Goal: Information Seeking & Learning: Learn about a topic

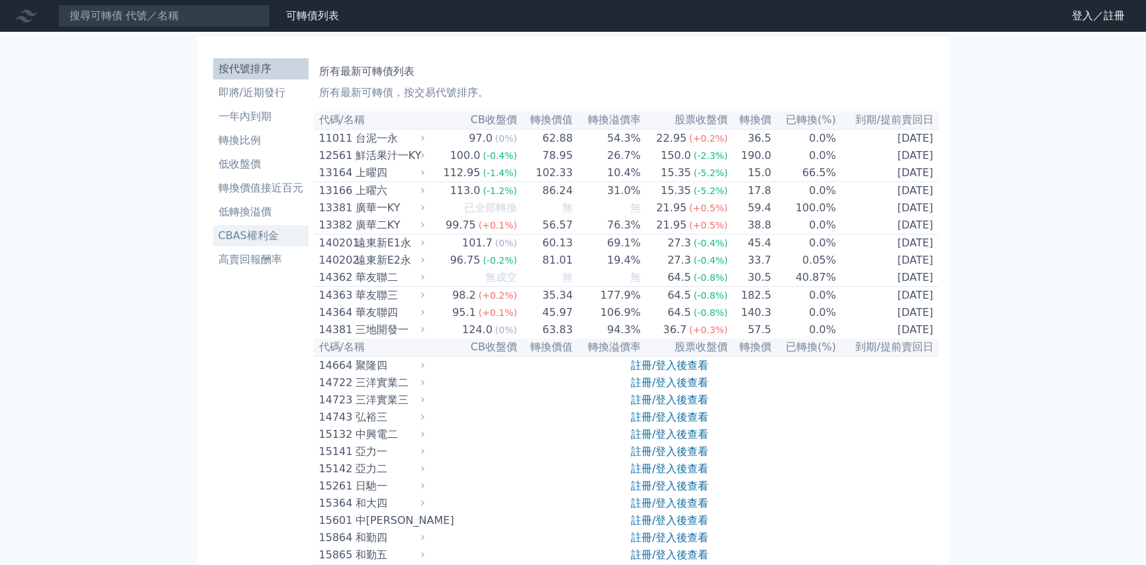
click at [258, 230] on li "CBAS權利金" at bounding box center [260, 236] width 95 height 16
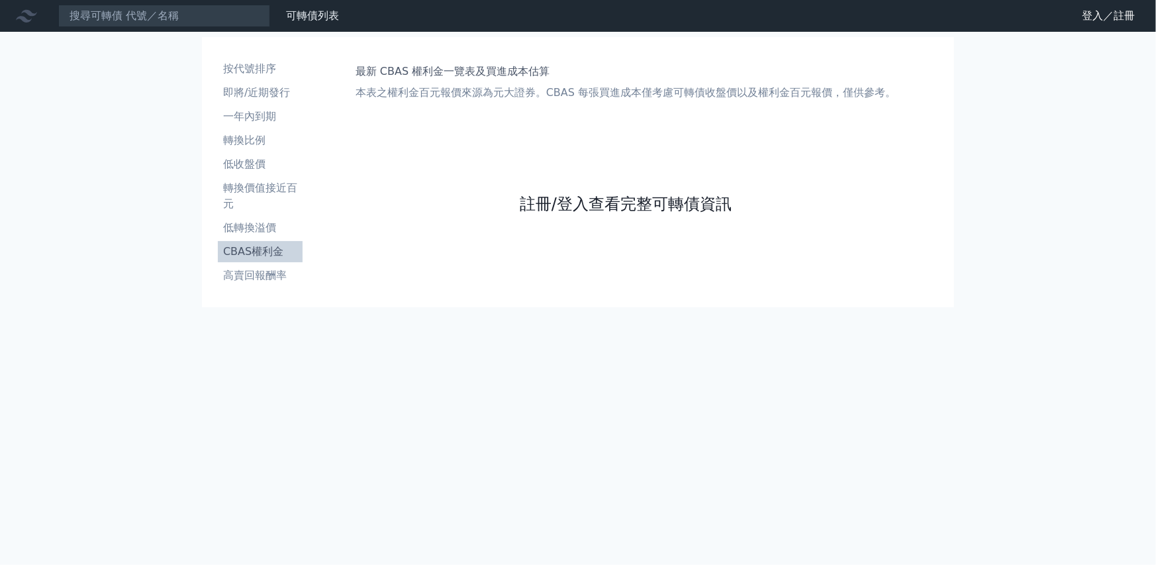
click at [575, 207] on link "註冊/登入查看完整可轉債資訊" at bounding box center [626, 203] width 212 height 21
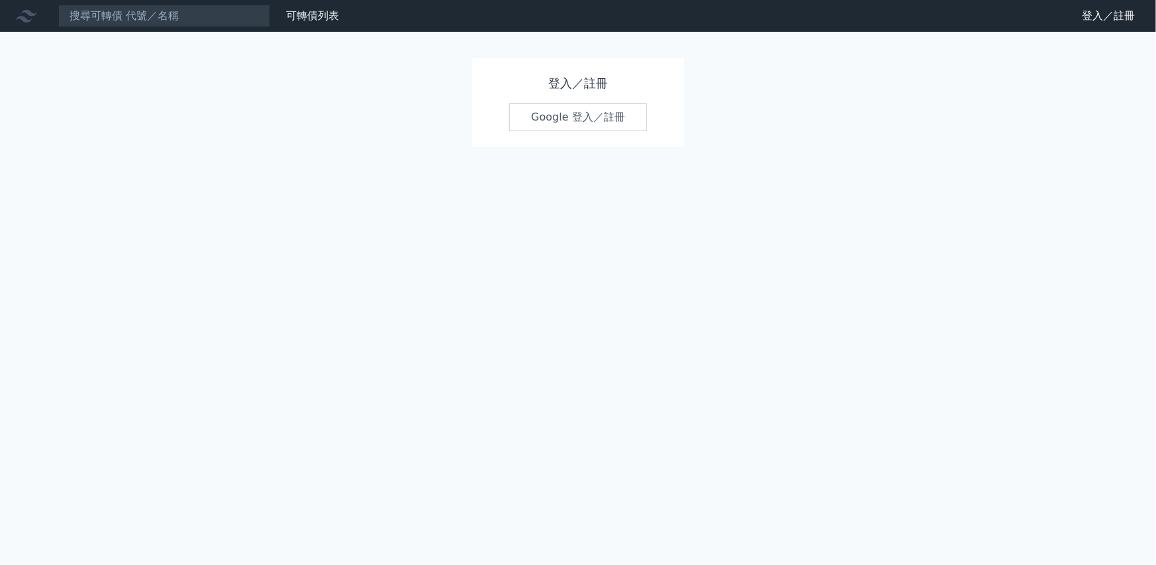
click at [603, 111] on link "Google 登入／註冊" at bounding box center [578, 117] width 138 height 28
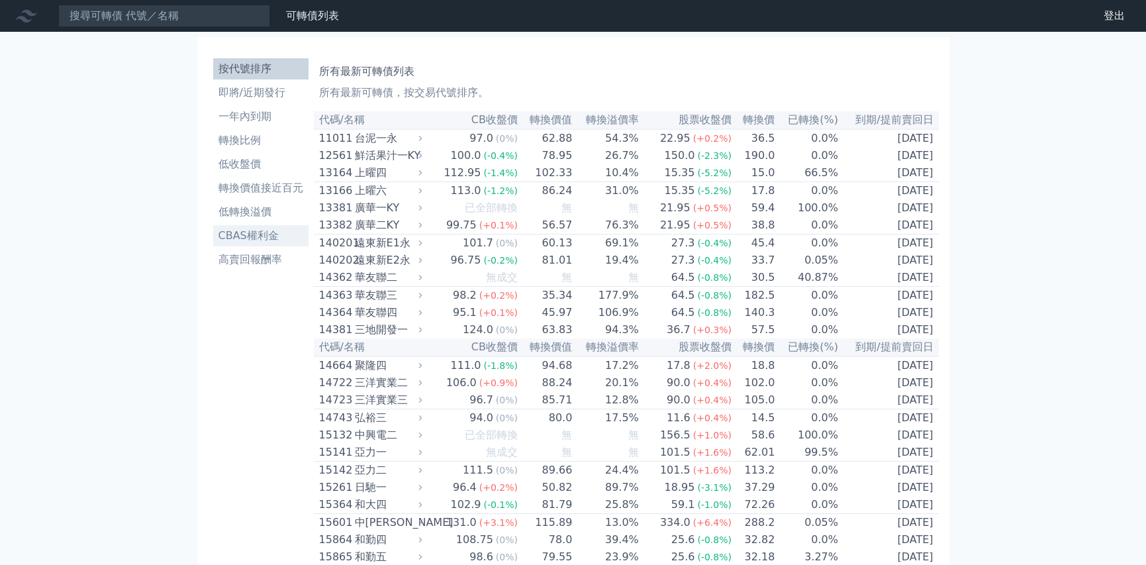
click at [262, 240] on li "CBAS權利金" at bounding box center [260, 236] width 95 height 16
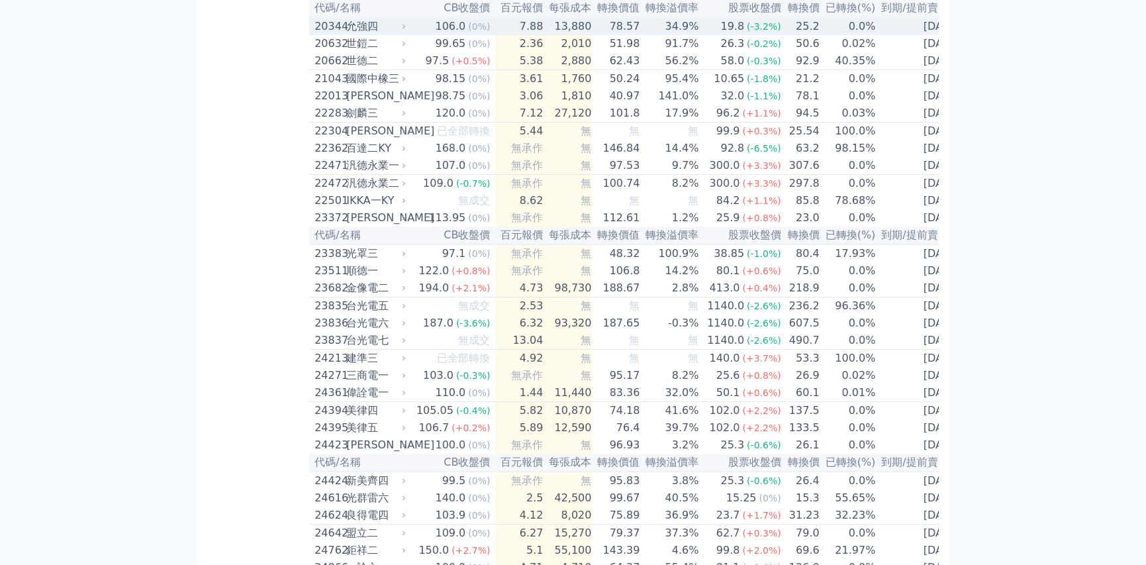
scroll to position [795, 0]
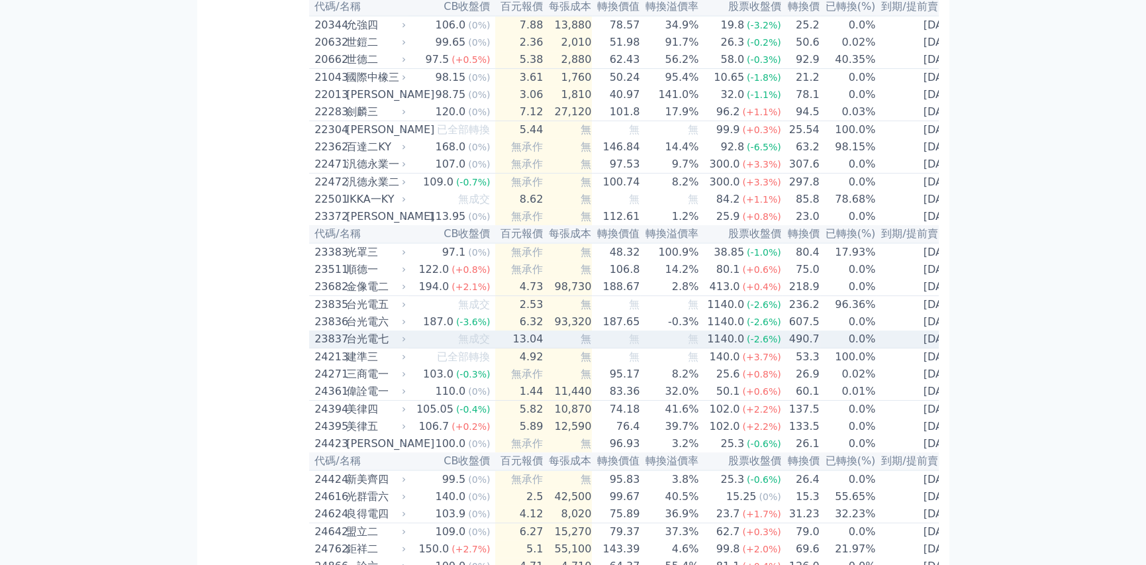
click at [375, 347] on div "台光電七" at bounding box center [374, 339] width 57 height 16
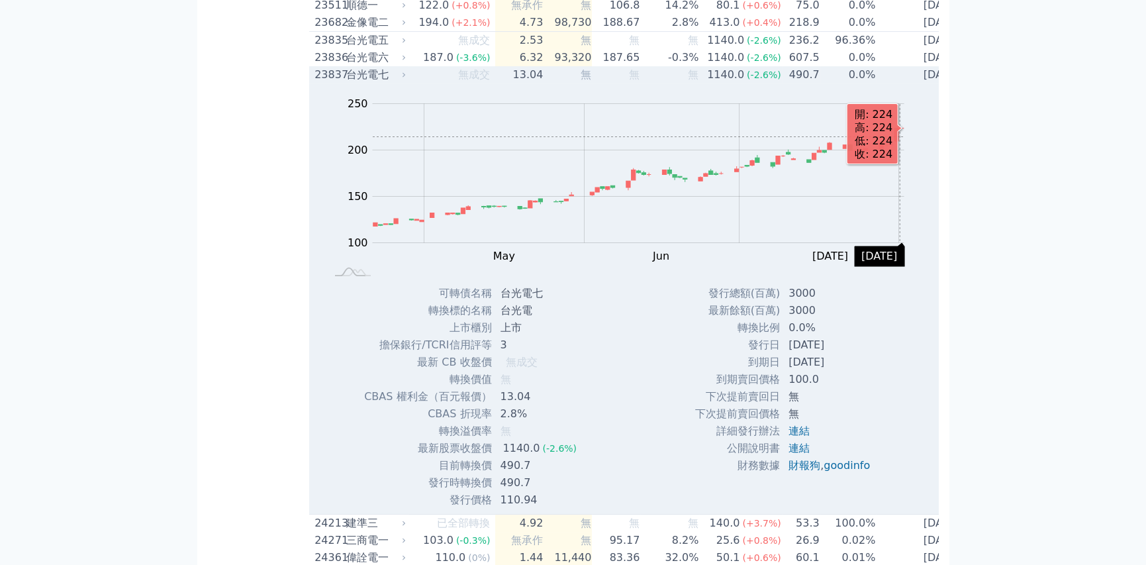
scroll to position [1059, 0]
click at [328, 82] on div "23837" at bounding box center [329, 74] width 28 height 16
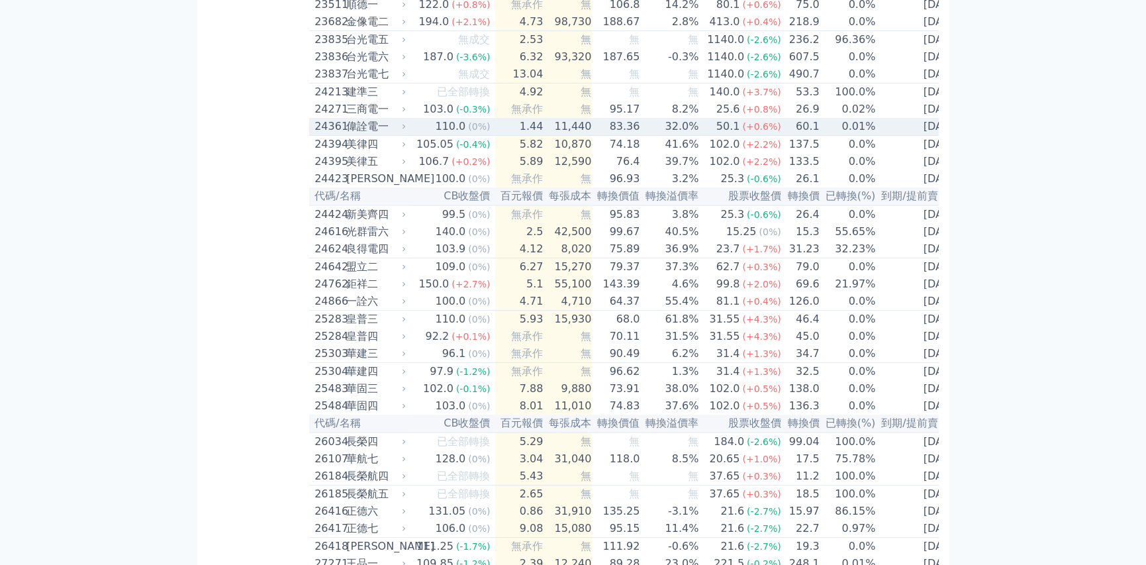
click at [405, 130] on icon at bounding box center [404, 127] width 8 height 8
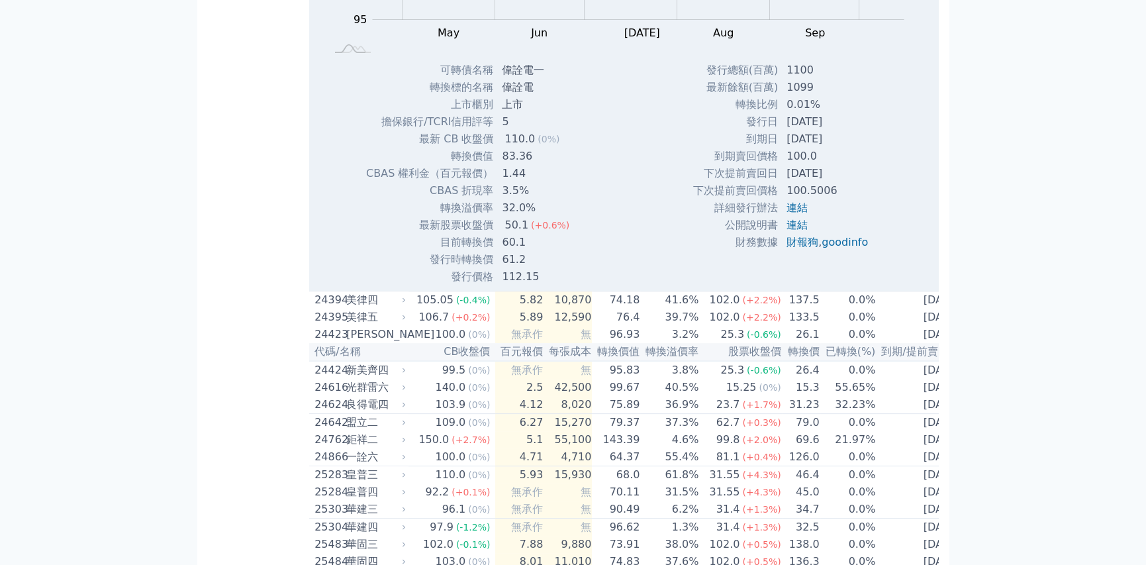
scroll to position [1457, 0]
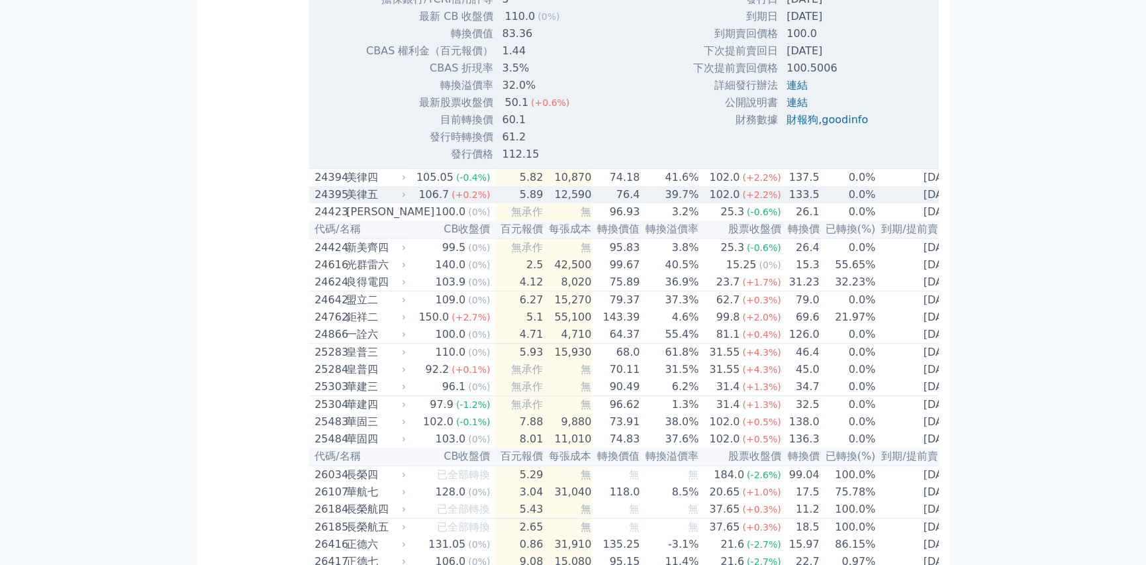
click at [403, 203] on div "美律五" at bounding box center [374, 195] width 57 height 16
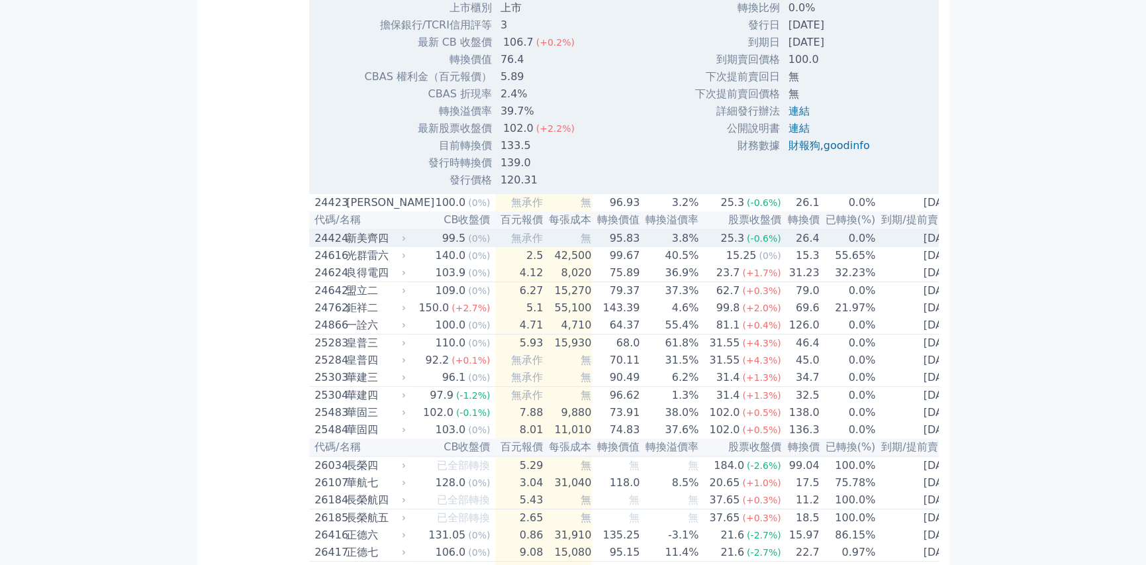
scroll to position [1920, 0]
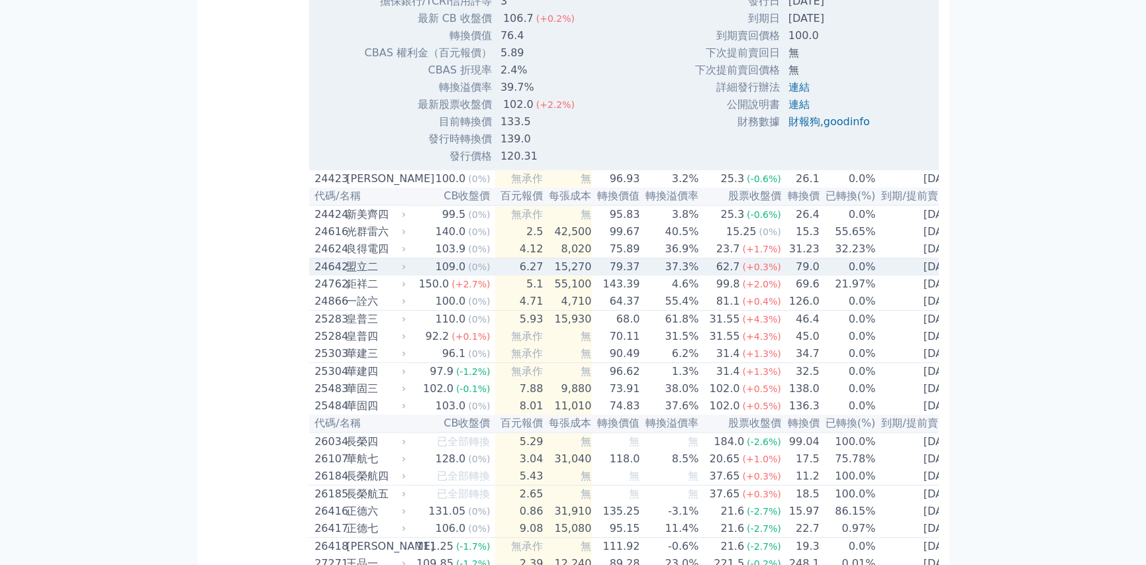
click at [404, 271] on icon at bounding box center [404, 267] width 8 height 8
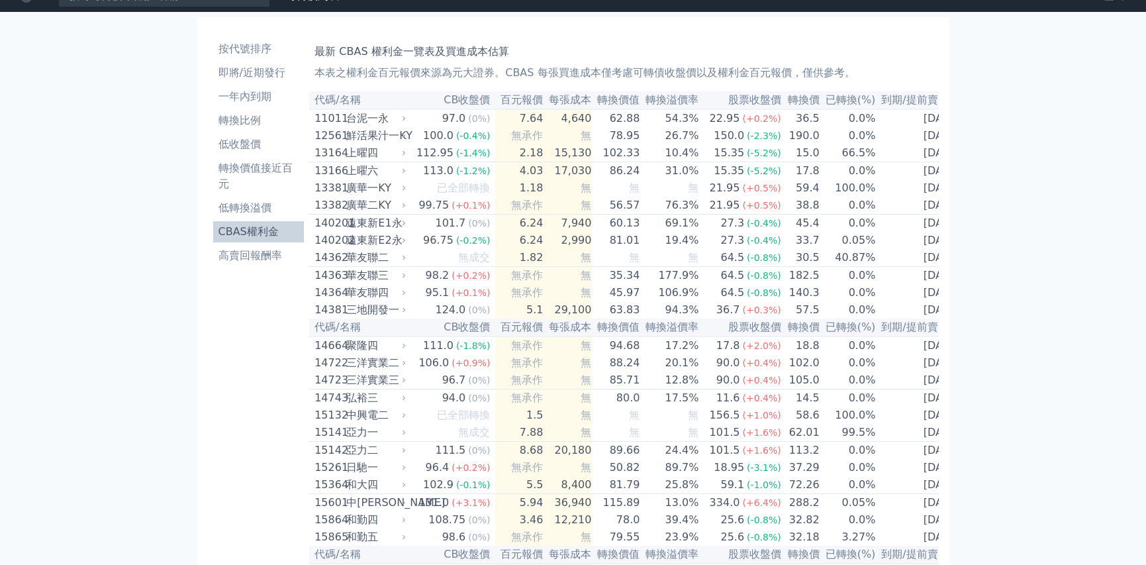
scroll to position [0, 0]
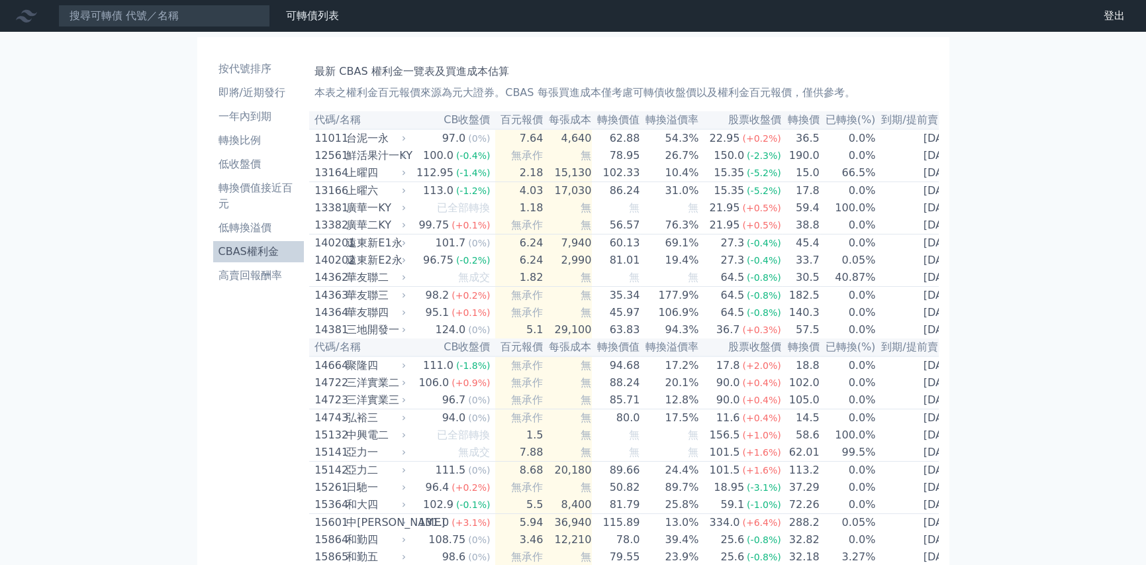
click at [454, 121] on th "CB收盤價" at bounding box center [452, 120] width 87 height 18
click at [244, 165] on li "低收盤價" at bounding box center [258, 164] width 91 height 16
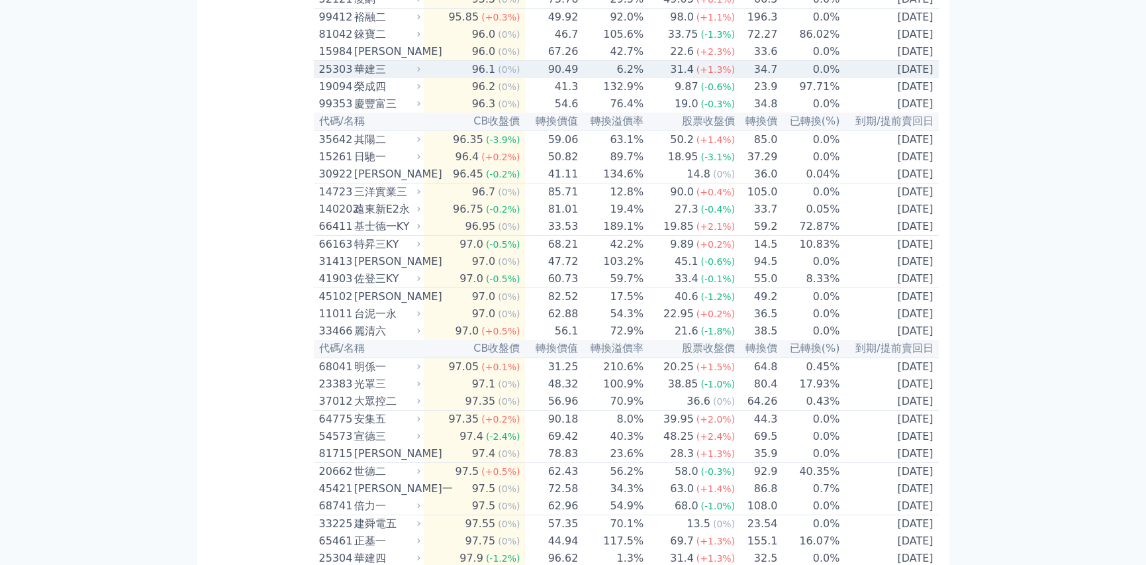
scroll to position [464, 0]
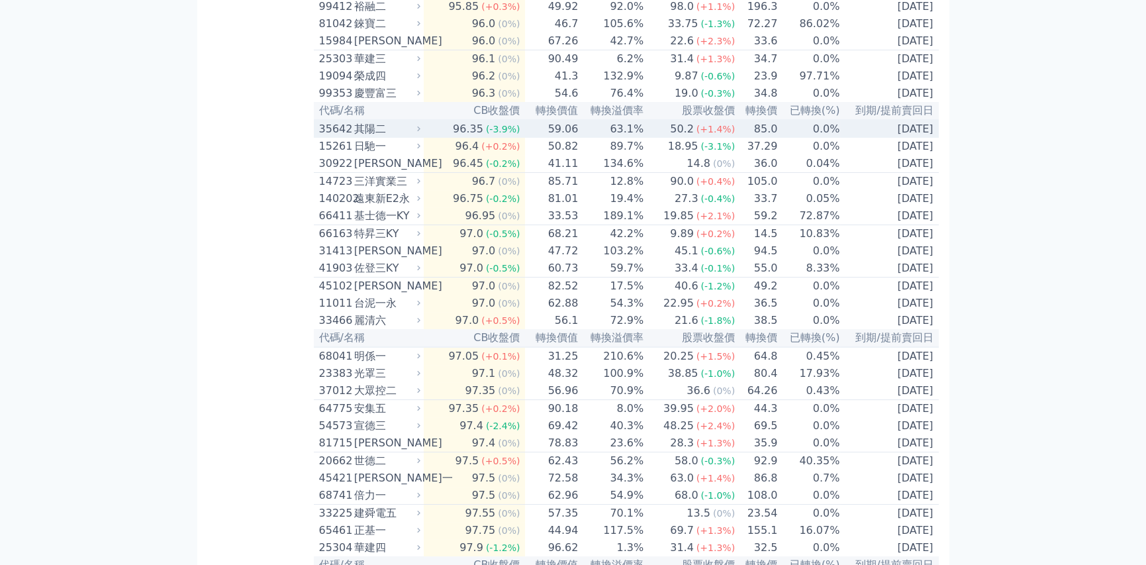
click at [423, 133] on icon at bounding box center [419, 128] width 9 height 9
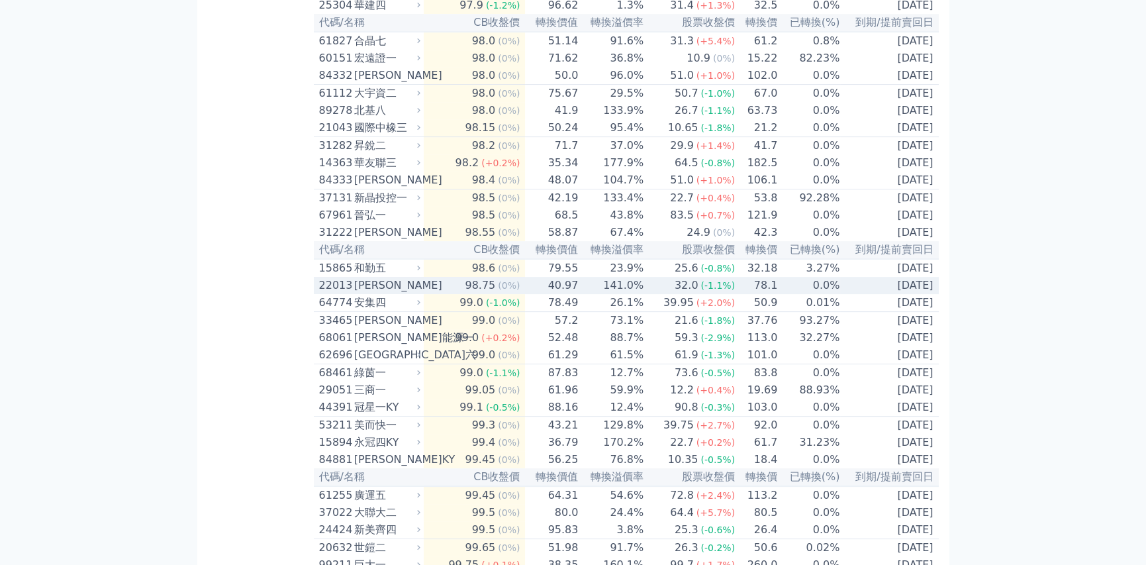
scroll to position [1457, 0]
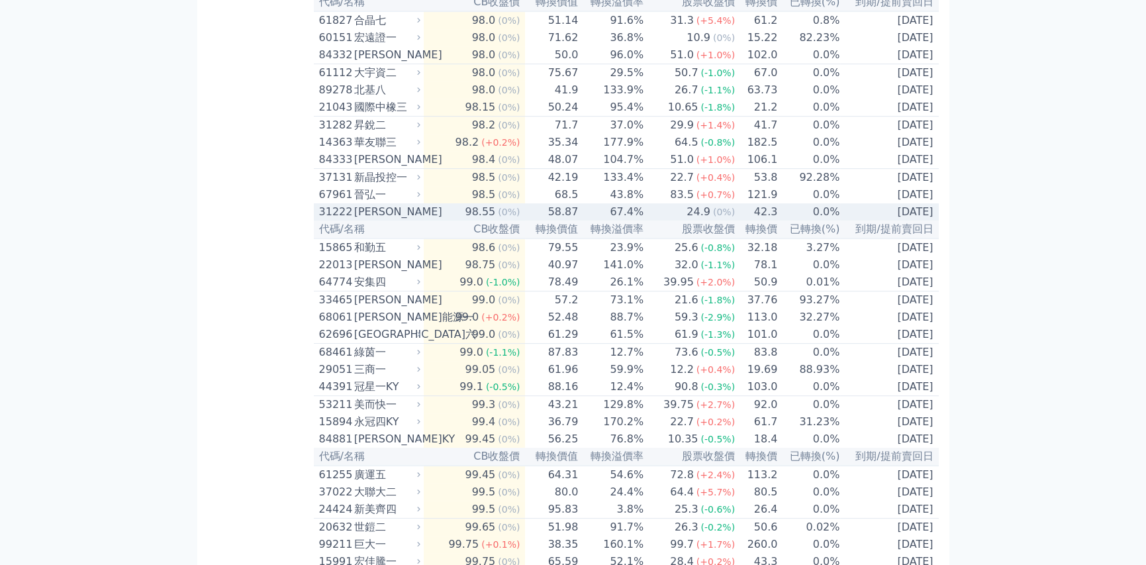
click at [420, 216] on icon at bounding box center [419, 211] width 9 height 9
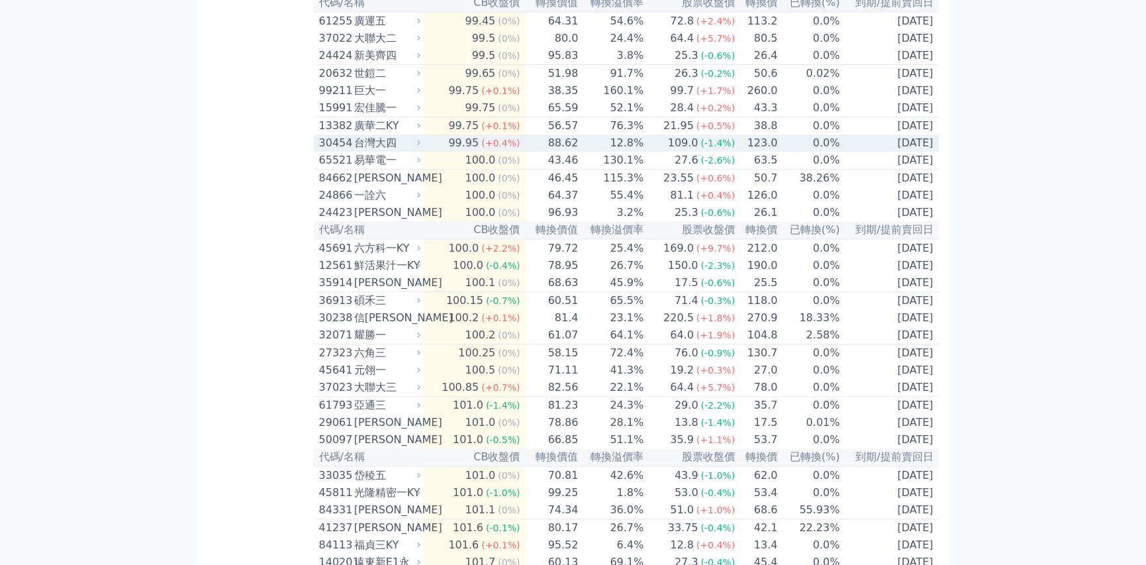
scroll to position [2450, 0]
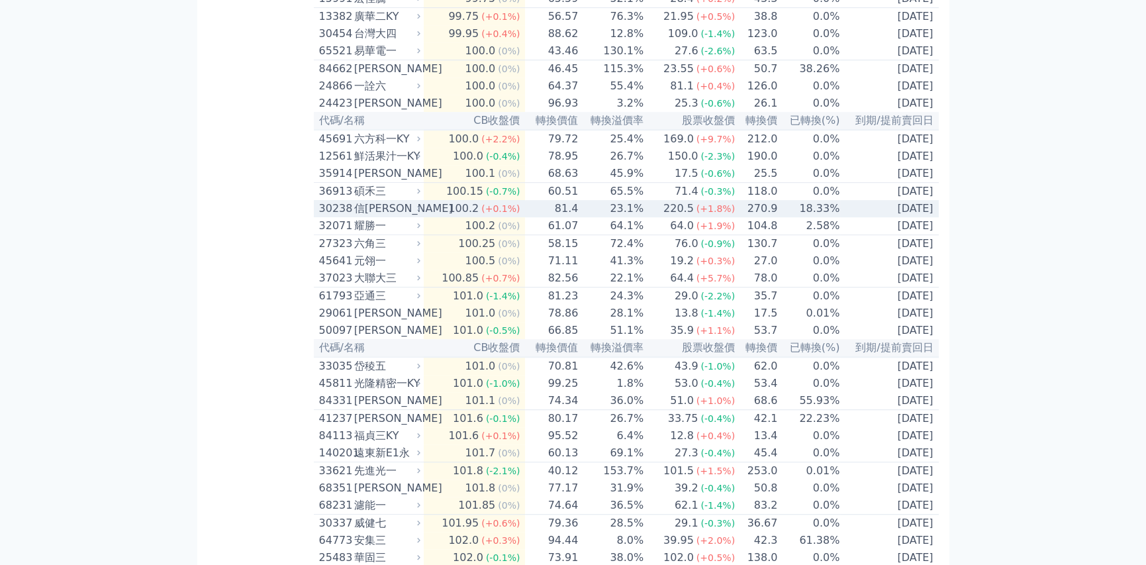
click at [423, 213] on icon at bounding box center [419, 208] width 9 height 9
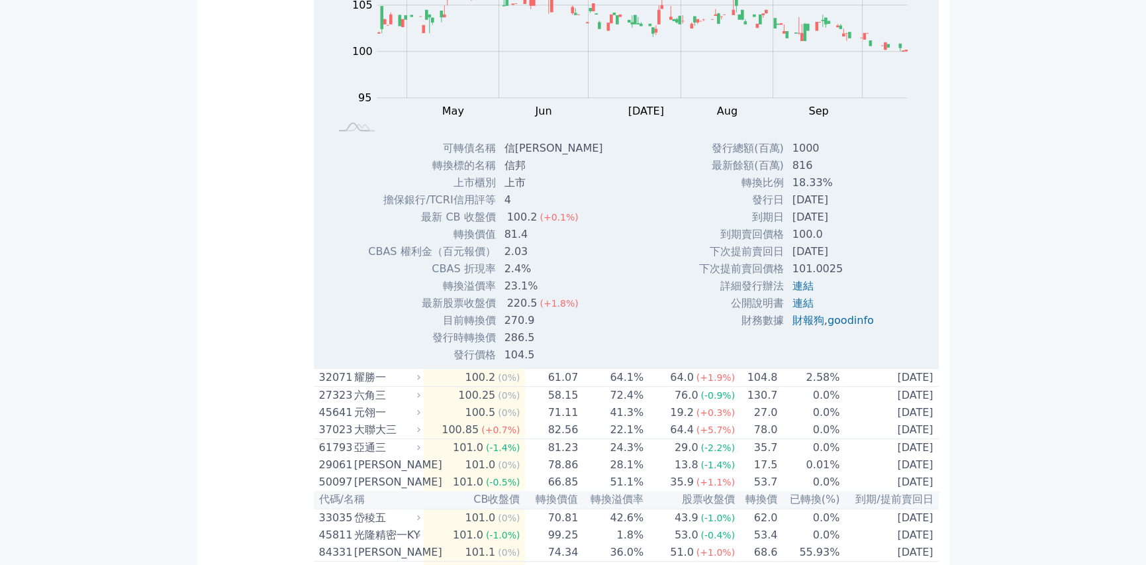
scroll to position [2781, 0]
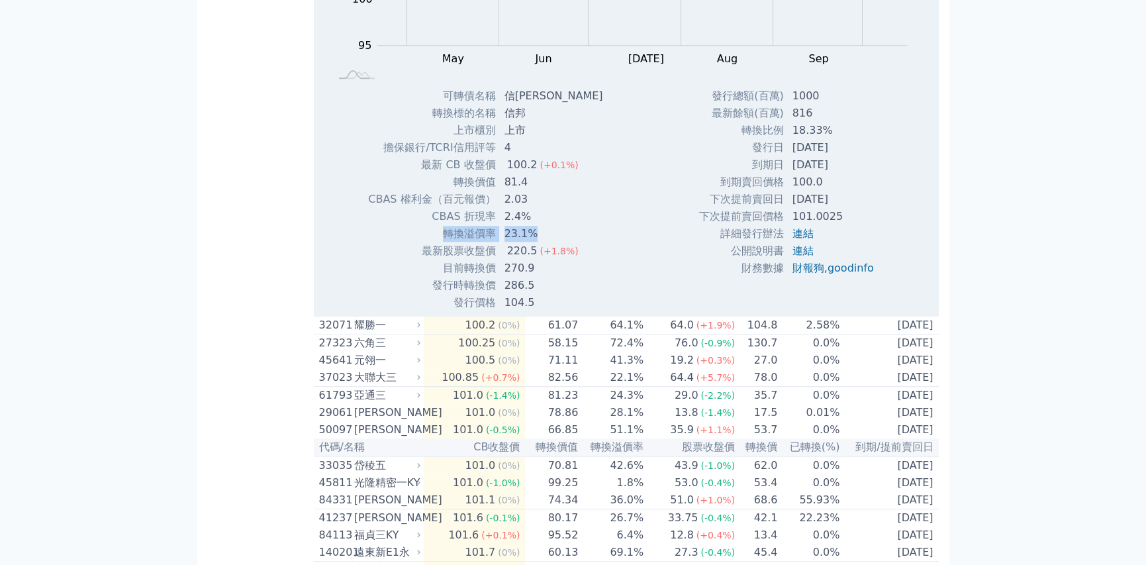
drag, startPoint x: 447, startPoint y: 359, endPoint x: 532, endPoint y: 360, distance: 84.8
click at [532, 242] on tr "轉換溢價率 23.1%" at bounding box center [491, 233] width 246 height 17
copy tr "轉換溢價率 23.1%"
drag, startPoint x: 373, startPoint y: 324, endPoint x: 500, endPoint y: 327, distance: 127.2
click at [497, 208] on tr "CBAS 權利金（百元報價） 2.03" at bounding box center [491, 199] width 246 height 17
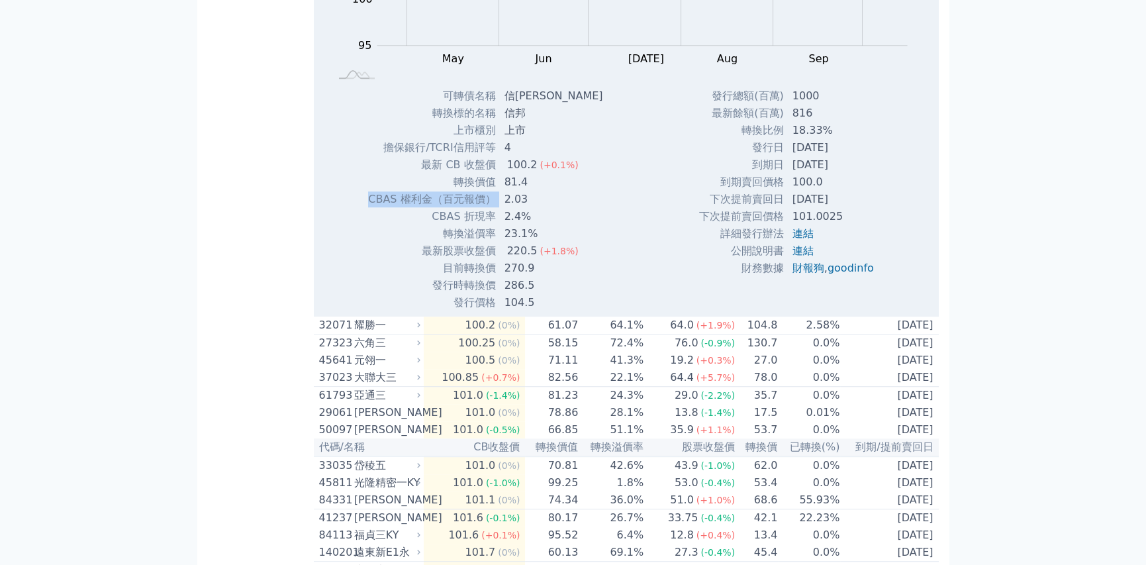
copy tr "CBAS 權利金（百元報價）"
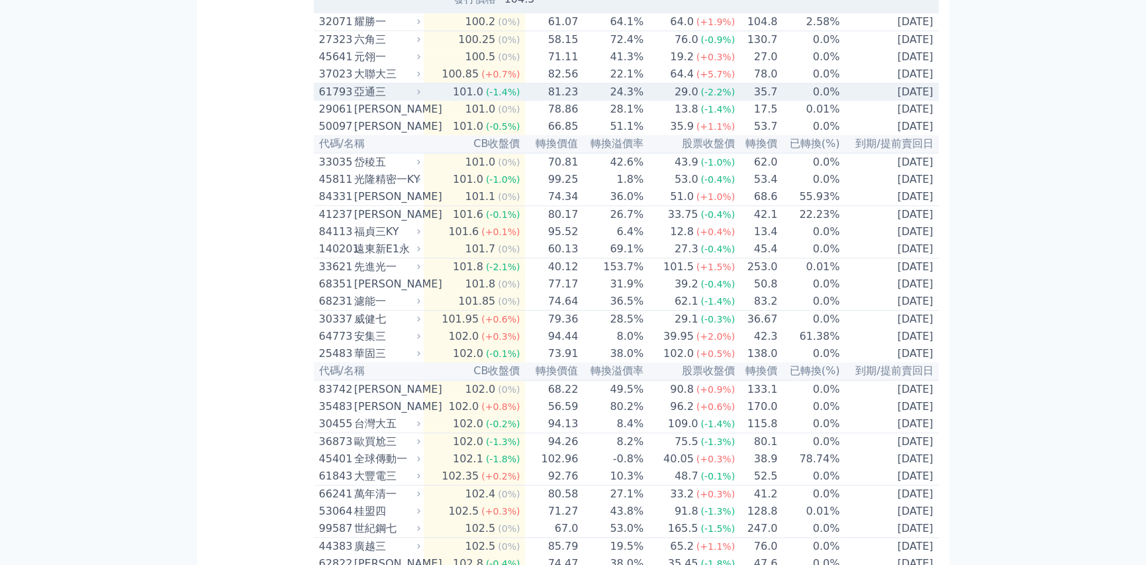
scroll to position [3112, 0]
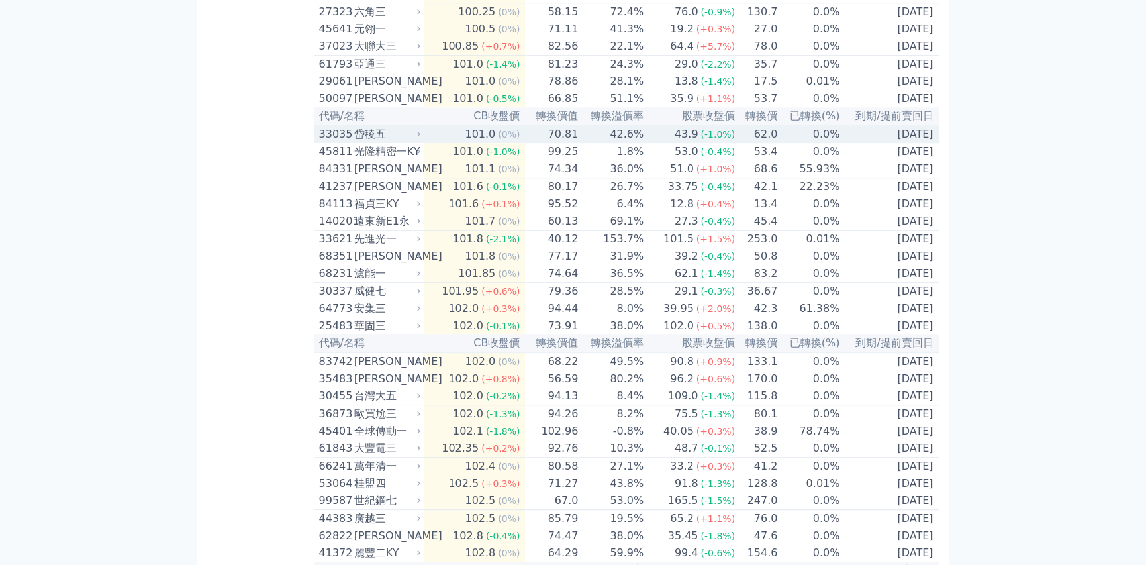
click at [422, 138] on icon at bounding box center [419, 134] width 9 height 9
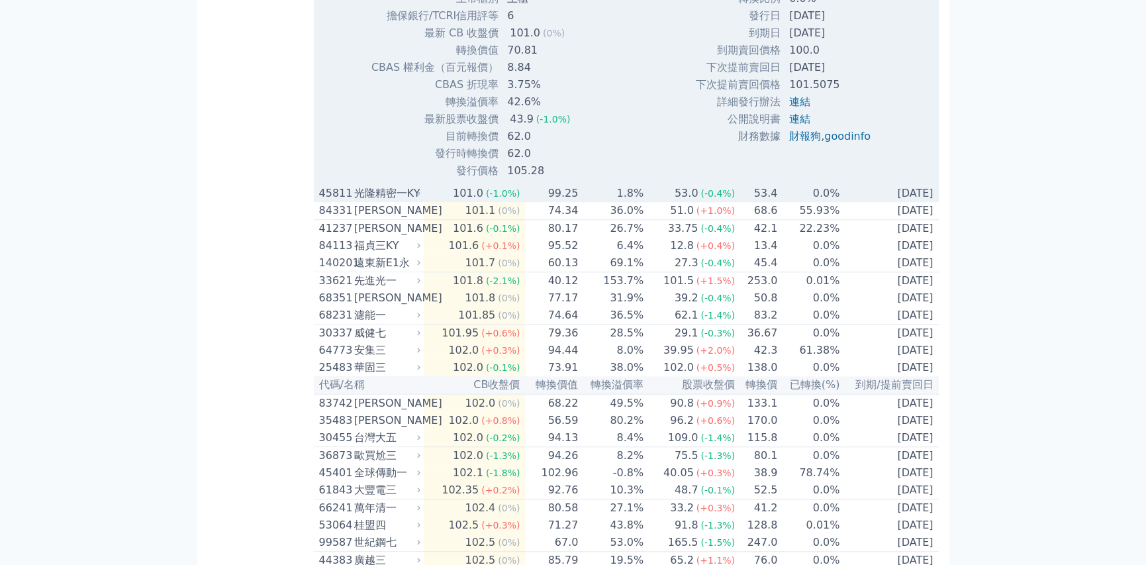
scroll to position [3509, 0]
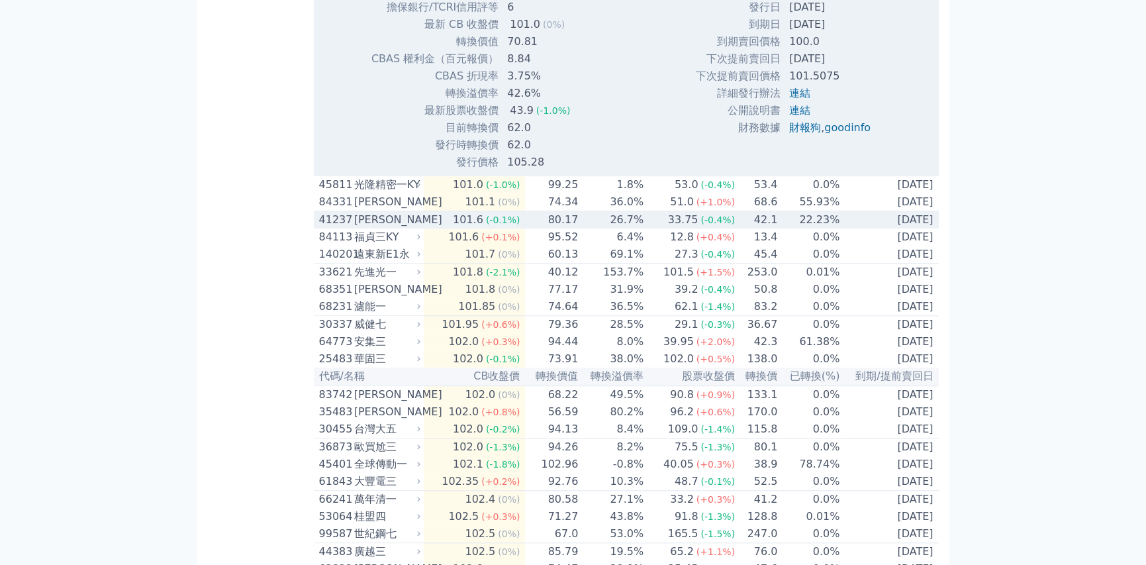
click at [418, 228] on div "[PERSON_NAME]" at bounding box center [386, 220] width 64 height 16
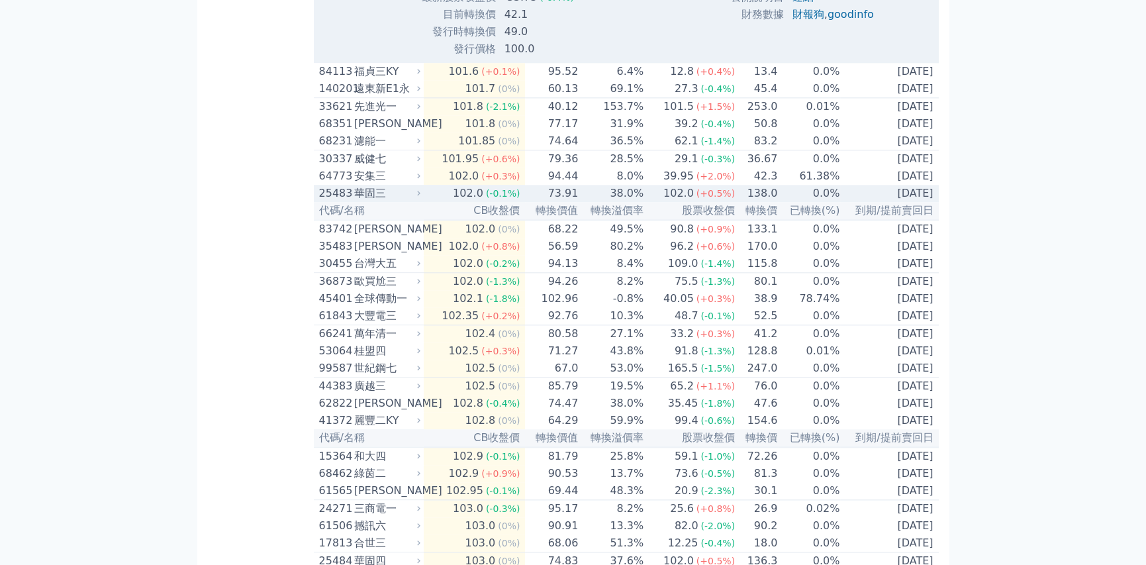
scroll to position [4172, 0]
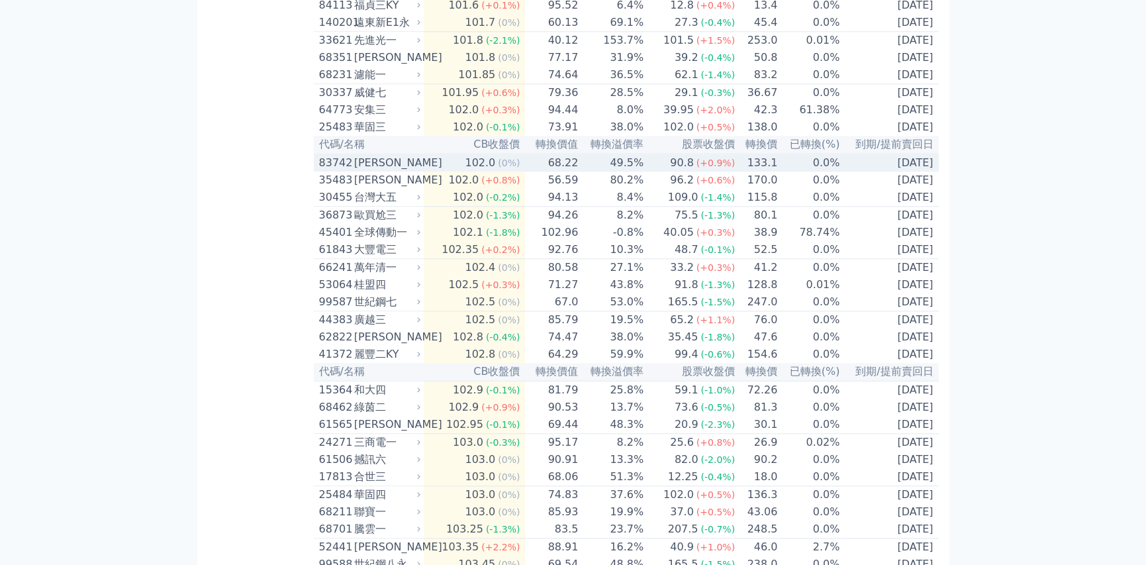
click at [422, 167] on icon at bounding box center [419, 162] width 9 height 9
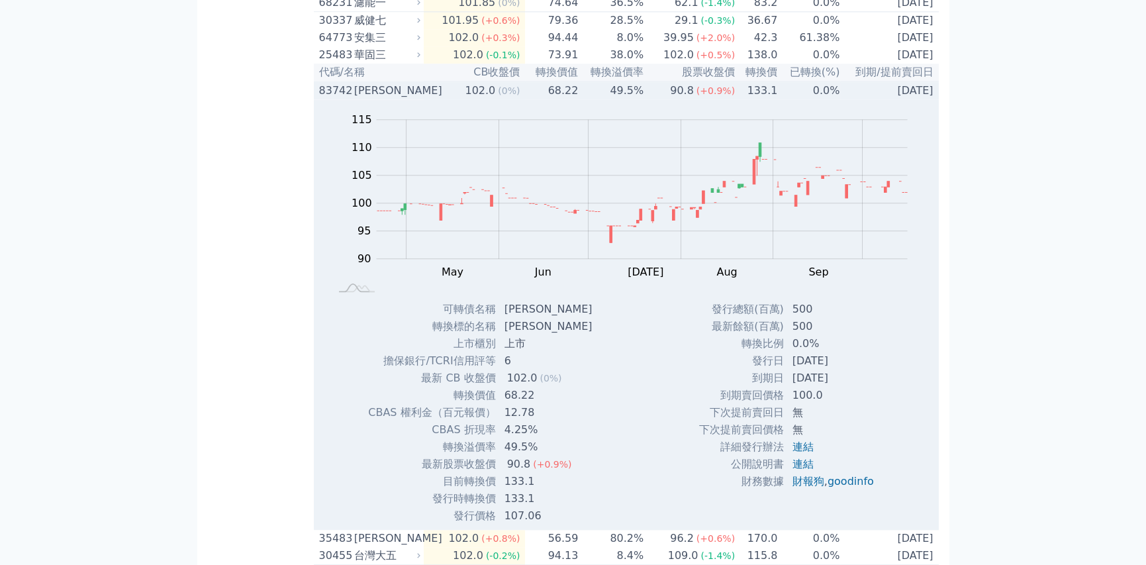
scroll to position [4238, 0]
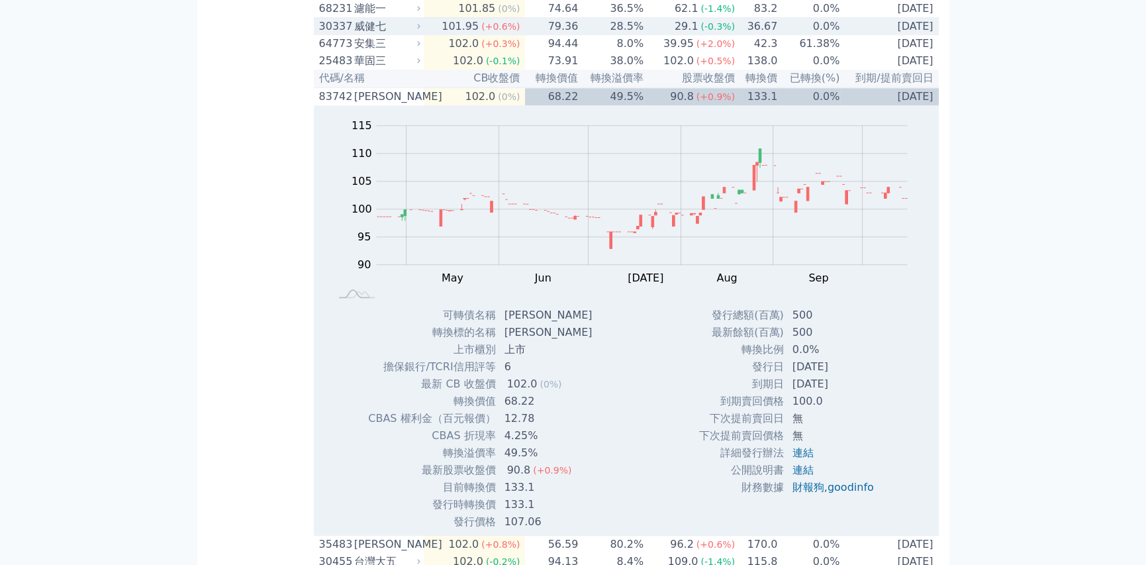
click at [422, 30] on icon at bounding box center [419, 26] width 9 height 9
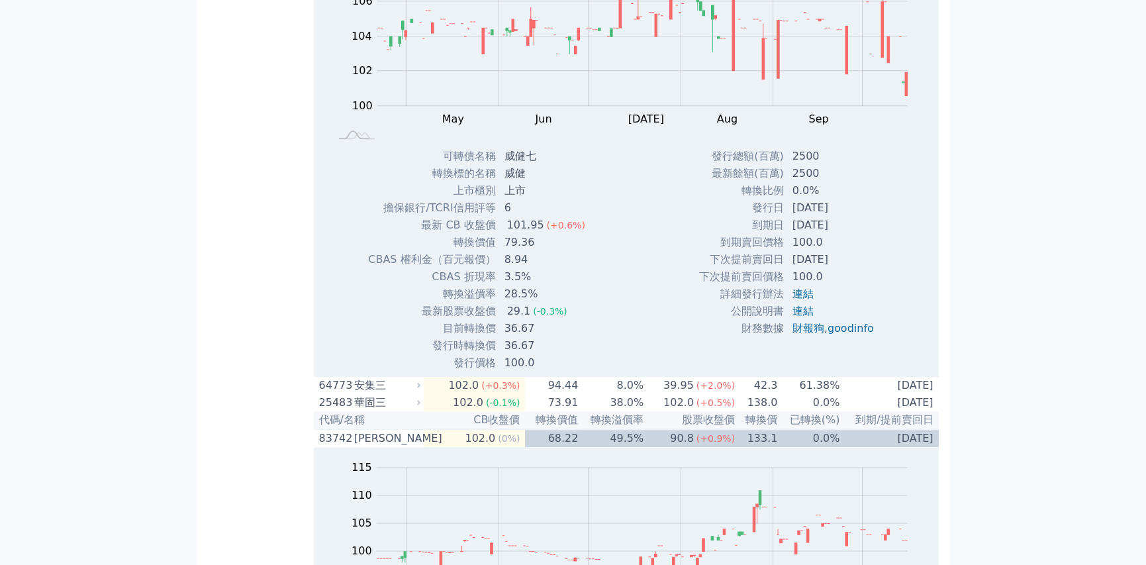
scroll to position [4304, 0]
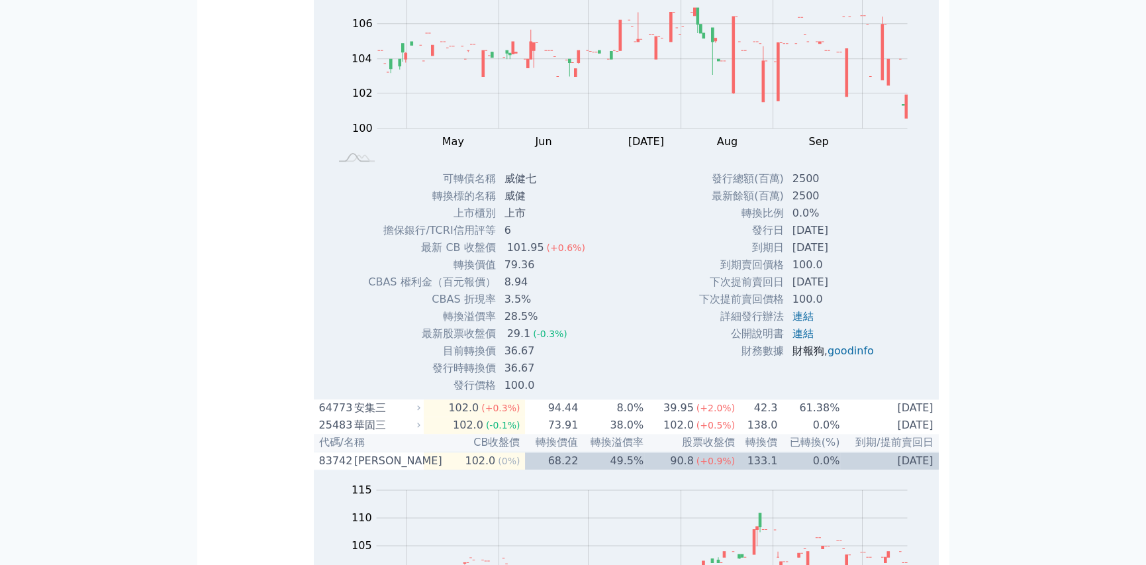
click at [809, 357] on link "財報狗" at bounding box center [809, 350] width 32 height 13
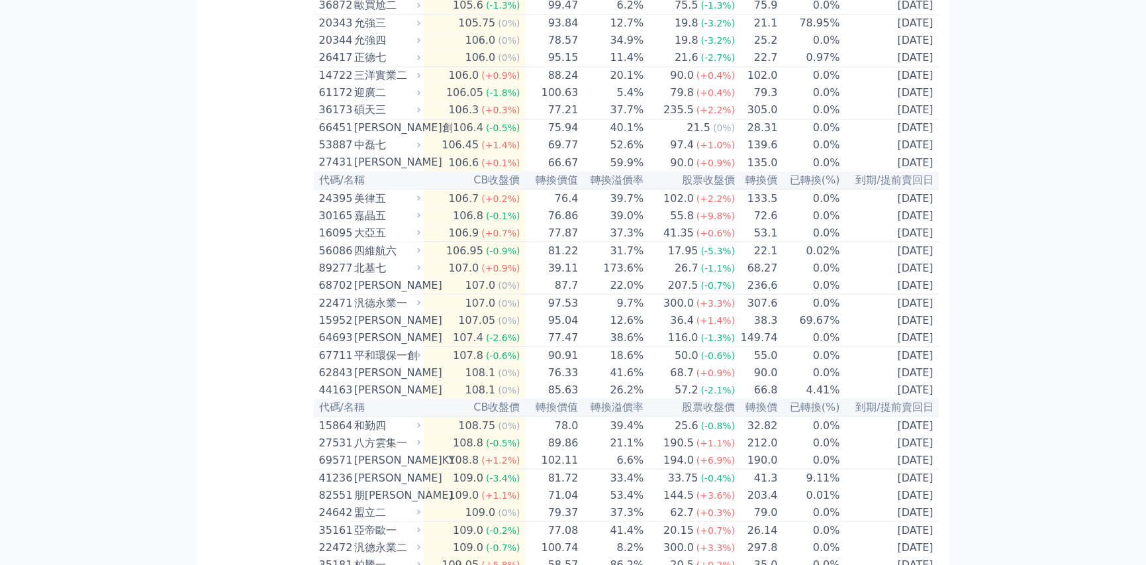
scroll to position [7034, 0]
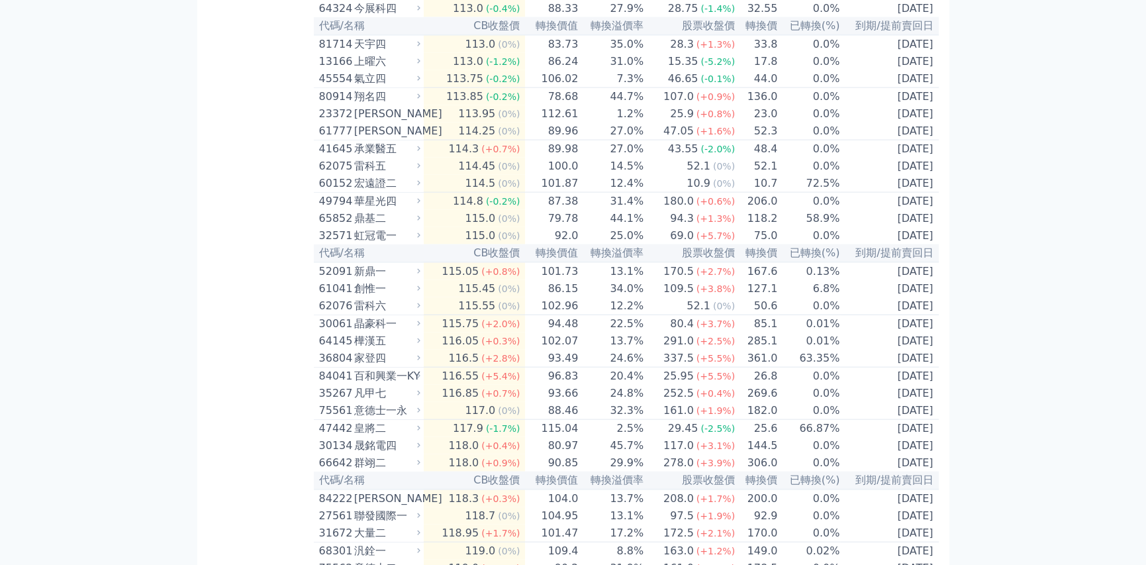
scroll to position [7629, 0]
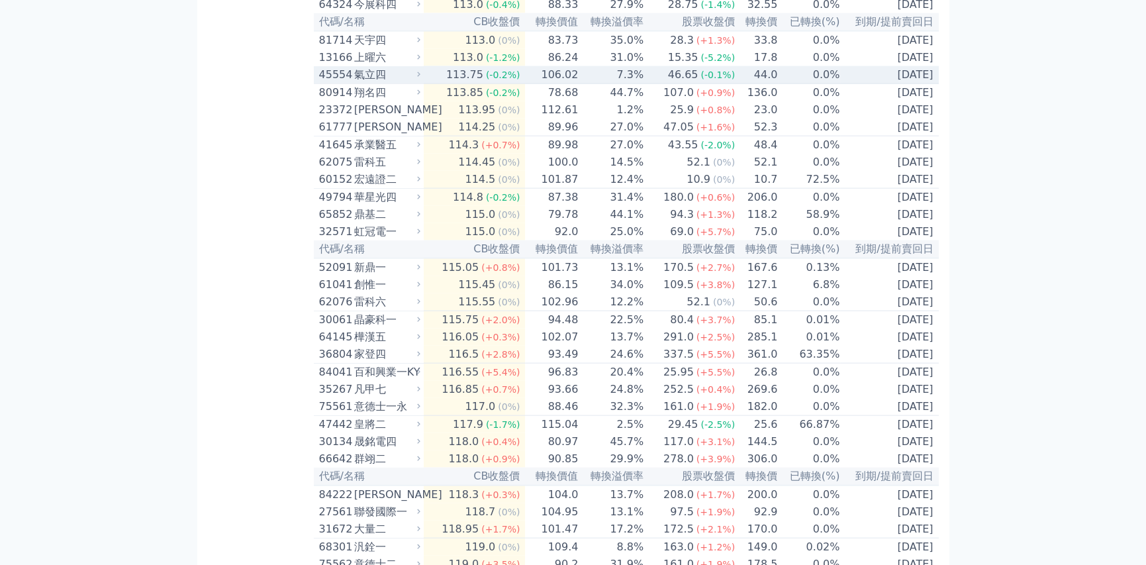
click at [420, 79] on icon at bounding box center [419, 74] width 9 height 9
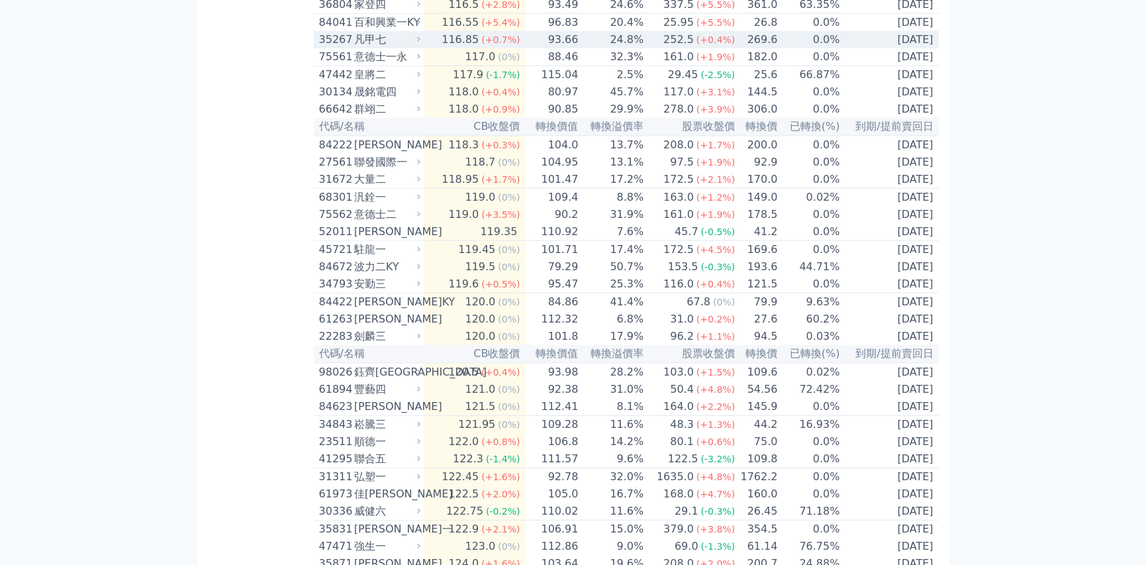
scroll to position [8424, 0]
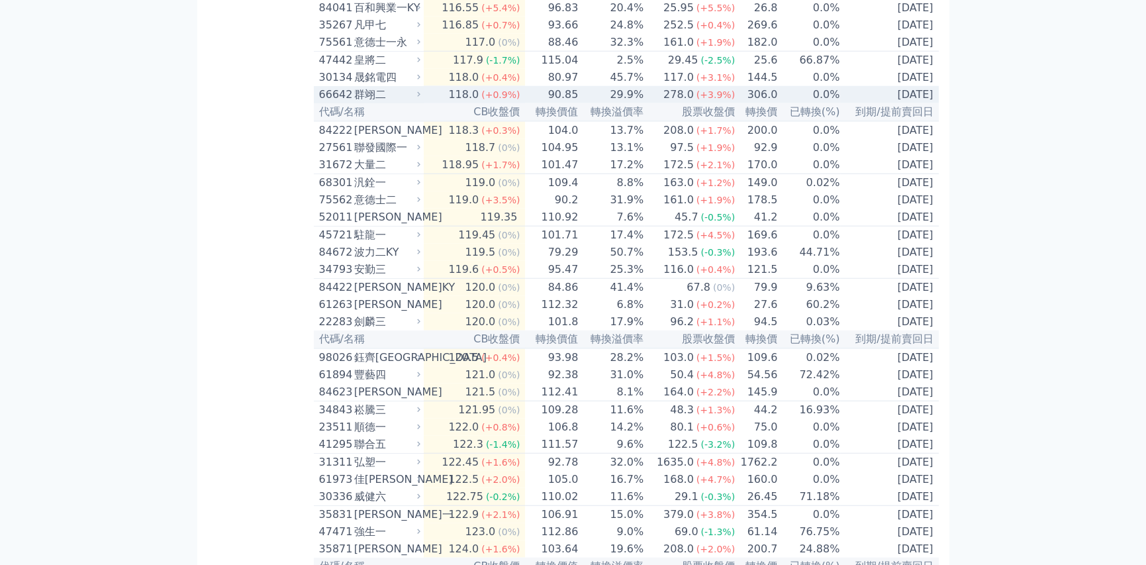
click at [423, 99] on icon at bounding box center [419, 94] width 9 height 9
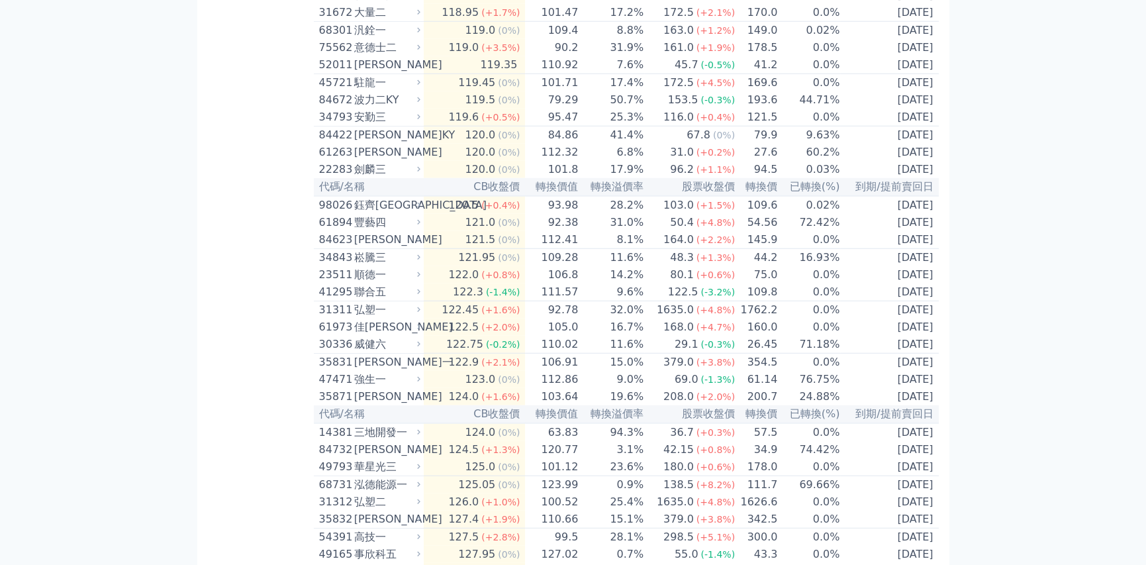
scroll to position [9020, 0]
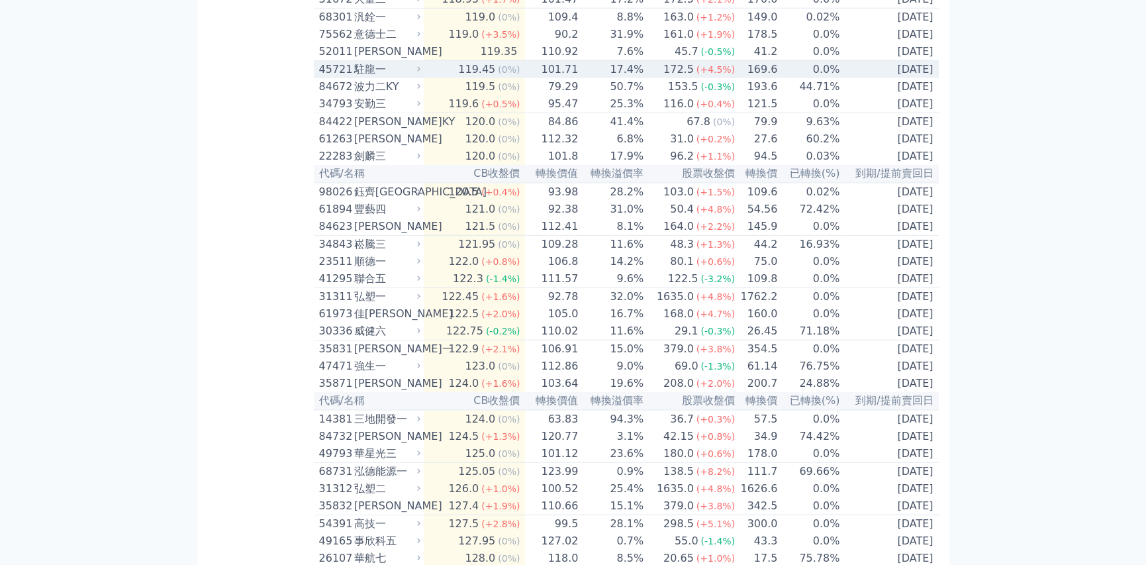
click at [422, 74] on icon at bounding box center [419, 69] width 9 height 9
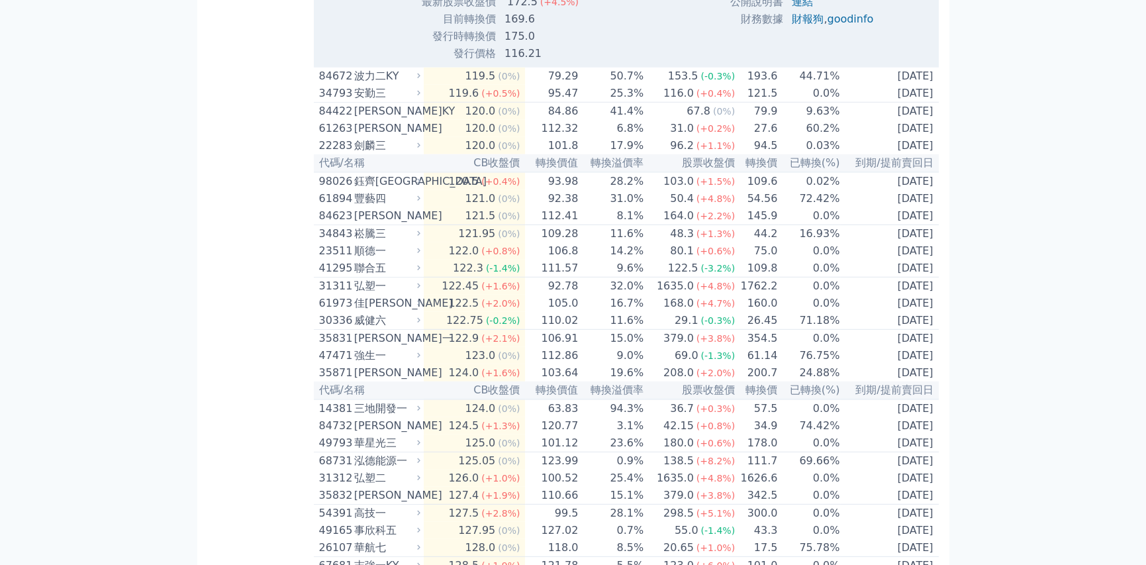
scroll to position [9484, 0]
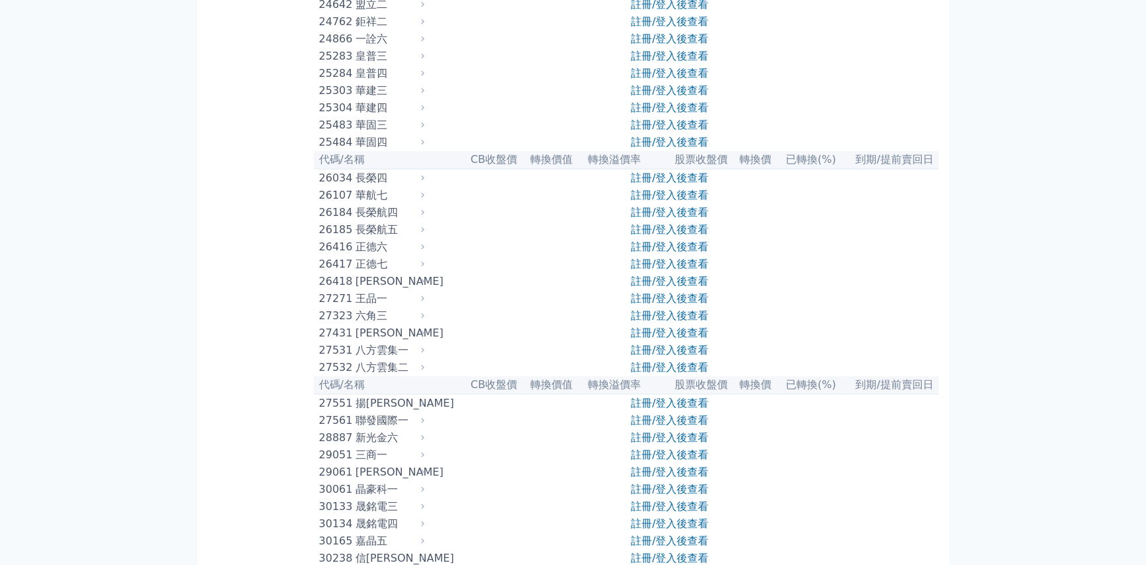
scroll to position [1324, 0]
